Goal: Task Accomplishment & Management: Use online tool/utility

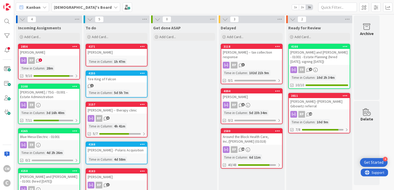
click at [59, 41] on div "Incoming Assignments Add Card..." at bounding box center [49, 32] width 66 height 19
click at [57, 49] on div "[PERSON_NAME]" at bounding box center [49, 52] width 61 height 7
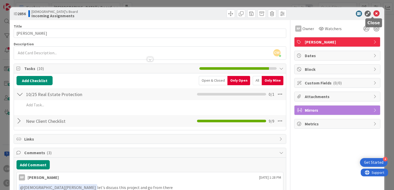
click at [373, 16] on icon at bounding box center [376, 14] width 6 height 6
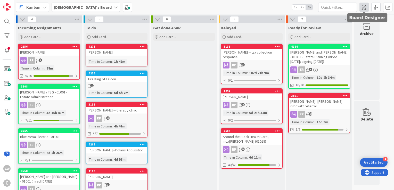
click at [364, 10] on span at bounding box center [363, 7] width 9 height 9
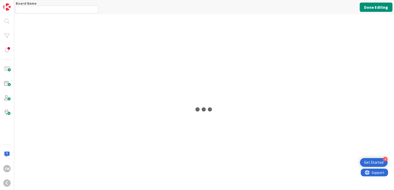
type input "[DEMOGRAPHIC_DATA]'s Board"
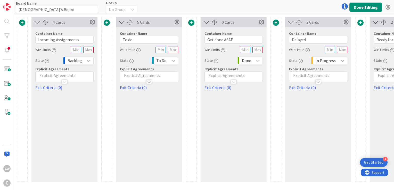
scroll to position [0, 59]
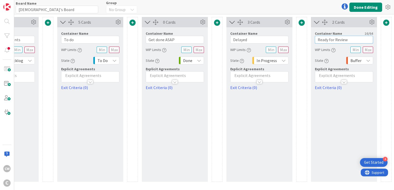
drag, startPoint x: 351, startPoint y: 39, endPoint x: 307, endPoint y: 39, distance: 44.3
click at [307, 39] on div "4 Cards Container Name 20 / 64 Incoming Assignments WIP Limits State Backlog Ex…" at bounding box center [174, 99] width 433 height 165
type input "Sent back/Off my plate"
click at [360, 7] on button "Done Editing" at bounding box center [365, 7] width 33 height 9
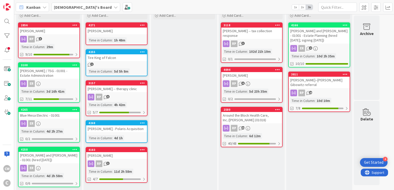
scroll to position [24, 0]
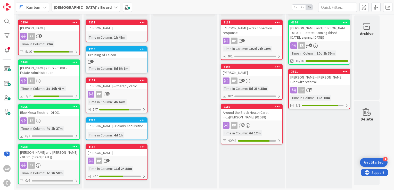
click at [252, 29] on div "[PERSON_NAME] -- tax collection response" at bounding box center [251, 30] width 61 height 11
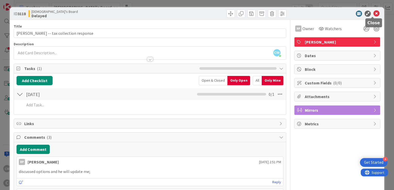
click at [374, 14] on icon at bounding box center [376, 14] width 6 height 6
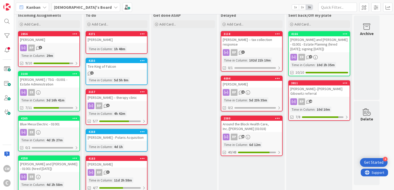
scroll to position [24, 0]
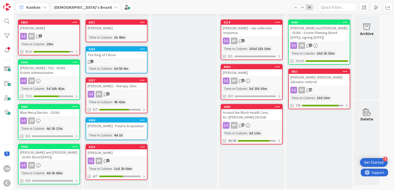
click at [253, 114] on div "Around the Block Health Care, Inc./[PERSON_NAME] (01018)" at bounding box center [251, 114] width 61 height 11
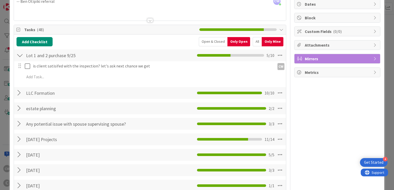
scroll to position [206, 0]
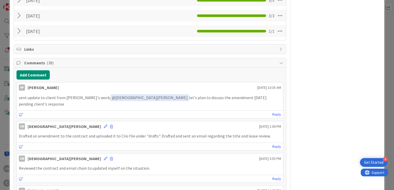
click at [198, 133] on p "Drafted an amendment to the contract and uploaded it to Clio file under "drafts…" at bounding box center [150, 136] width 262 height 6
drag, startPoint x: 262, startPoint y: 98, endPoint x: 135, endPoint y: 98, distance: 127.0
click at [135, 98] on p "sent update to client from [PERSON_NAME]'s work; ﻿ @ [DEMOGRAPHIC_DATA][PERSON_…" at bounding box center [150, 100] width 262 height 13
drag, startPoint x: 135, startPoint y: 98, endPoint x: 121, endPoint y: 128, distance: 32.6
click at [121, 133] on p "Drafted an amendment to the contract and uploaded it to Clio file under "drafts…" at bounding box center [150, 136] width 262 height 6
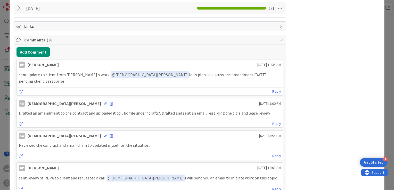
scroll to position [232, 0]
